Goal: Task Accomplishment & Management: Manage account settings

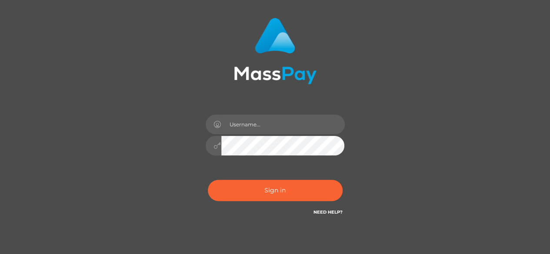
scroll to position [46, 0]
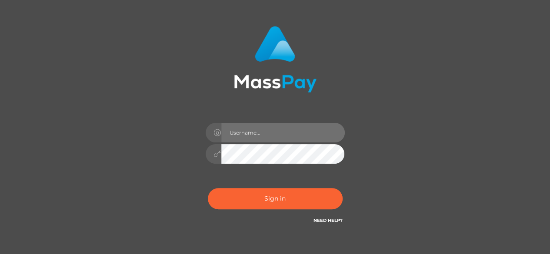
click at [257, 132] on input "text" at bounding box center [283, 133] width 124 height 20
type input "elseamutaga21@gmail.com"
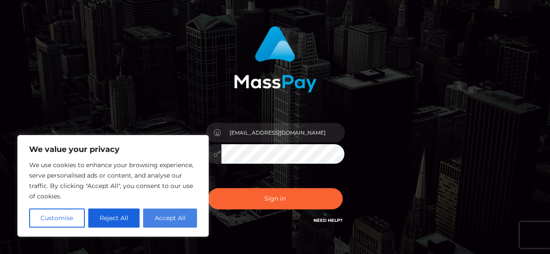
click at [164, 225] on button "Accept All" at bounding box center [170, 218] width 54 height 19
checkbox input "true"
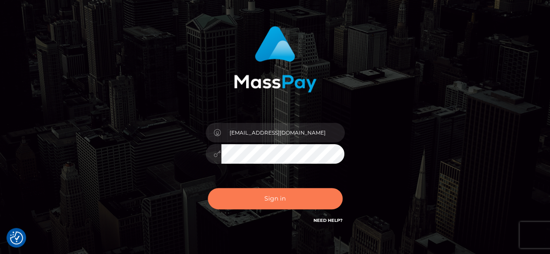
click at [231, 194] on button "Sign in" at bounding box center [275, 198] width 135 height 21
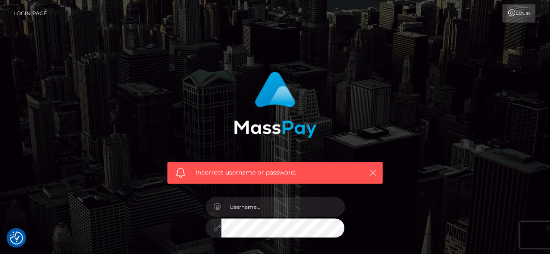
click at [371, 173] on icon "button" at bounding box center [373, 173] width 9 height 9
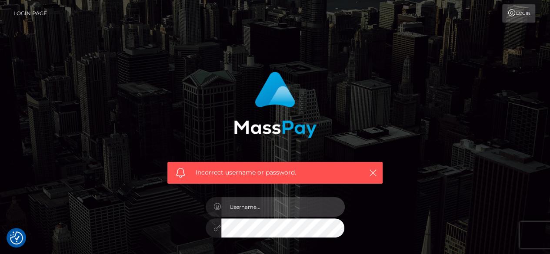
click at [237, 210] on input "text" at bounding box center [283, 207] width 124 height 20
type input "elseamutaga21@gmail.com"
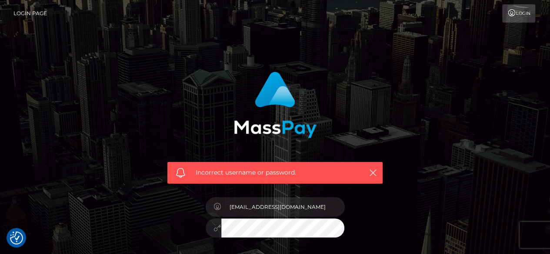
click at [469, 211] on div "Incorrect username or password. elseamutaga21@gmail.com" at bounding box center [275, 190] width 496 height 250
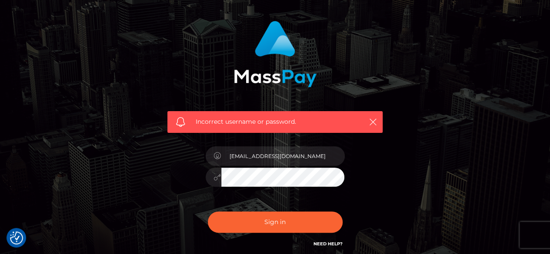
scroll to position [52, 0]
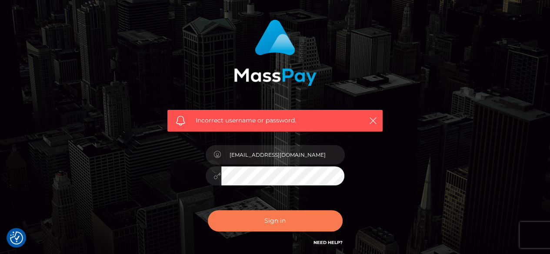
click at [267, 223] on button "Sign in" at bounding box center [275, 221] width 135 height 21
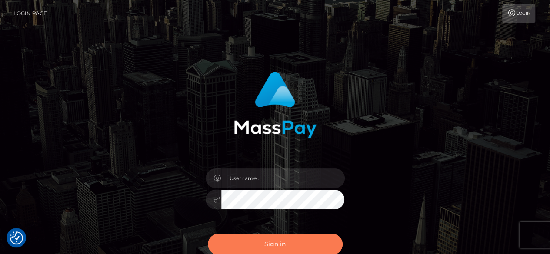
click at [272, 250] on button "Sign in" at bounding box center [275, 244] width 135 height 21
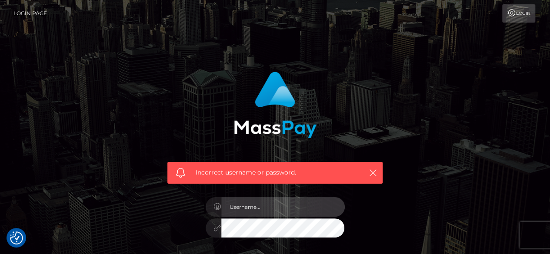
click at [245, 203] on input "text" at bounding box center [283, 207] width 124 height 20
type input "jessmurigu@gmail.com"
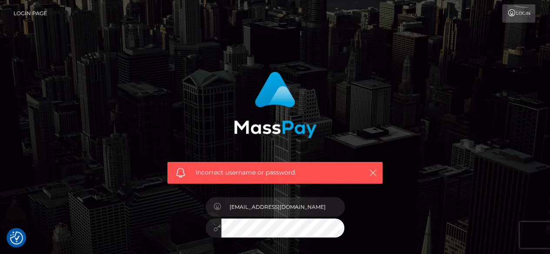
click at [371, 170] on icon "button" at bounding box center [373, 173] width 9 height 9
click at [372, 171] on icon "button" at bounding box center [373, 173] width 9 height 9
click at [368, 167] on button "button" at bounding box center [373, 172] width 11 height 11
click at [372, 171] on icon "button" at bounding box center [373, 173] width 9 height 9
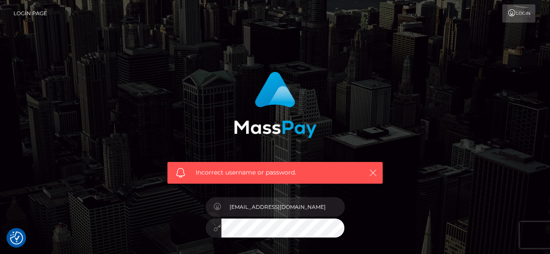
click at [372, 171] on icon "button" at bounding box center [373, 173] width 9 height 9
click at [512, 11] on icon at bounding box center [511, 13] width 9 height 7
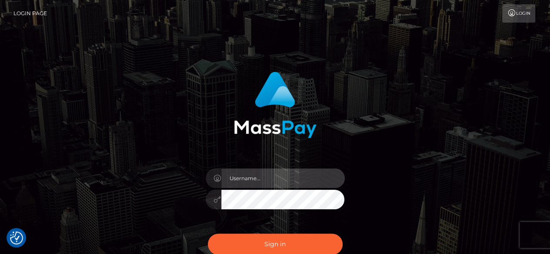
click at [250, 175] on input "text" at bounding box center [283, 179] width 124 height 20
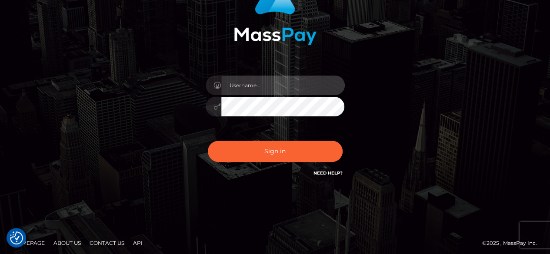
scroll to position [97, 0]
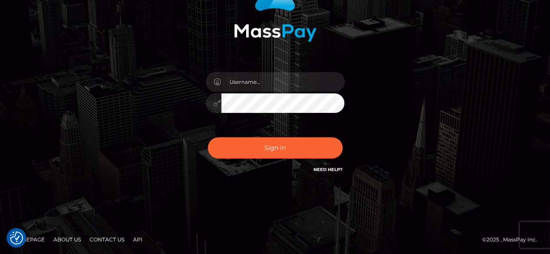
click at [326, 167] on link "Need Help?" at bounding box center [328, 170] width 29 height 6
click at [332, 170] on link "Need Help?" at bounding box center [328, 170] width 29 height 6
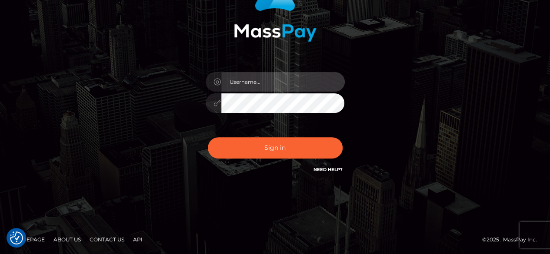
click at [251, 80] on input "text" at bounding box center [283, 82] width 124 height 20
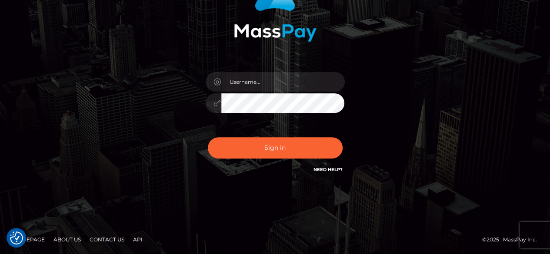
click at [110, 237] on link "Contact Us" at bounding box center [107, 239] width 42 height 13
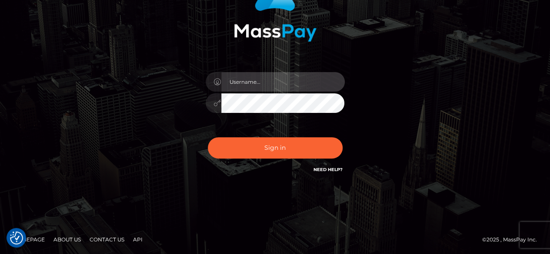
click at [287, 82] on input "text" at bounding box center [283, 82] width 124 height 20
type input "[EMAIL_ADDRESS][DOMAIN_NAME]"
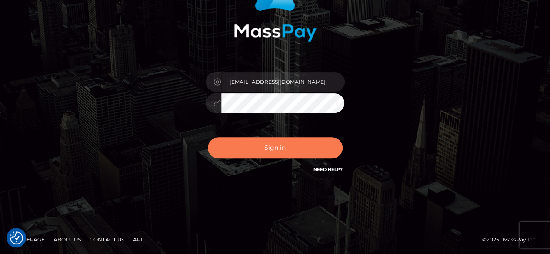
click at [237, 143] on button "Sign in" at bounding box center [275, 147] width 135 height 21
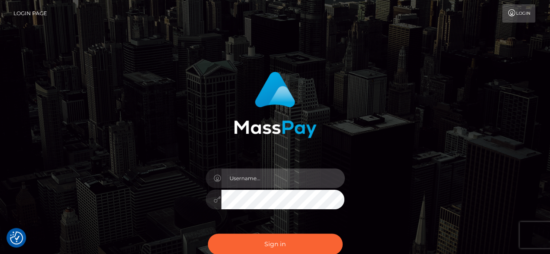
click at [261, 182] on input "text" at bounding box center [283, 179] width 124 height 20
type input "[EMAIL_ADDRESS][DOMAIN_NAME]"
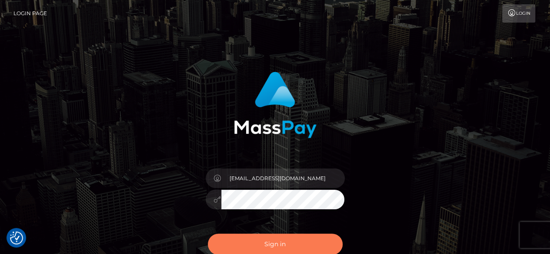
click at [257, 234] on button "Sign in" at bounding box center [275, 244] width 135 height 21
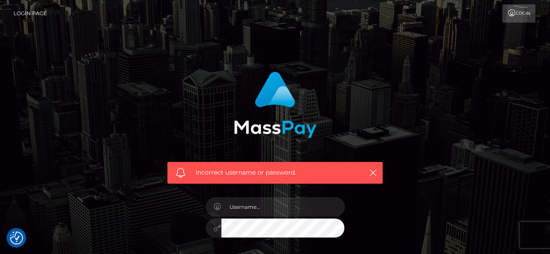
scroll to position [126, 0]
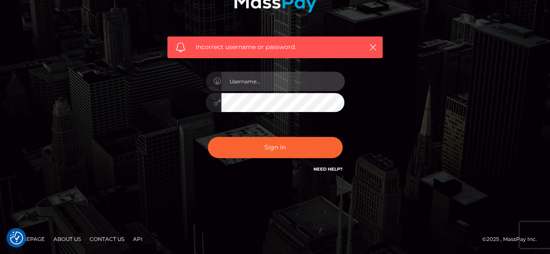
click at [261, 84] on input "text" at bounding box center [283, 82] width 124 height 20
type input "[EMAIL_ADDRESS][DOMAIN_NAME]"
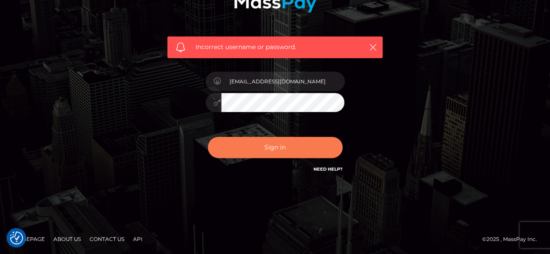
click at [237, 147] on button "Sign in" at bounding box center [275, 147] width 135 height 21
